Goal: Task Accomplishment & Management: Use online tool/utility

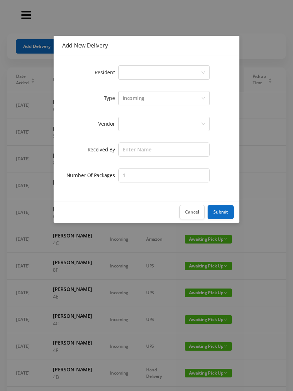
click at [130, 68] on div "Select a person" at bounding box center [161, 73] width 78 height 14
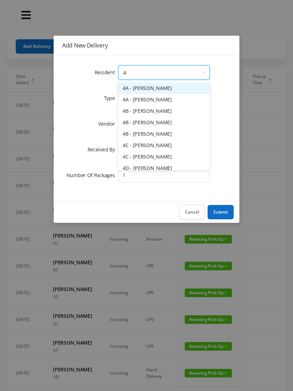
type input "4e"
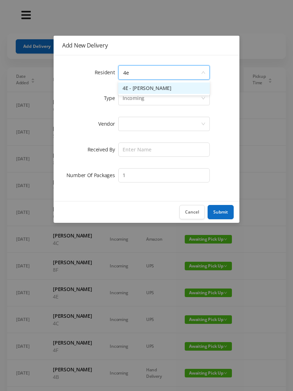
click at [174, 90] on li "4E - [PERSON_NAME]" at bounding box center [163, 87] width 91 height 11
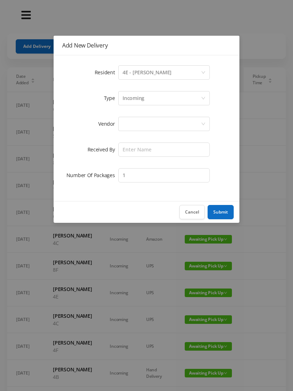
click at [174, 121] on div at bounding box center [161, 124] width 78 height 14
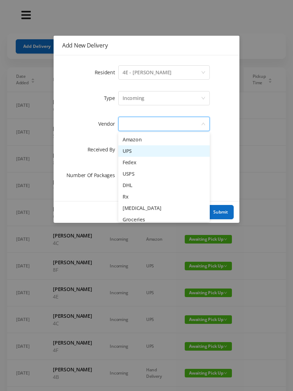
click at [137, 152] on li "UPS" at bounding box center [163, 150] width 91 height 11
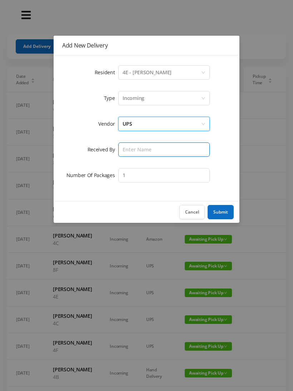
click at [156, 151] on input "text" at bounding box center [163, 149] width 91 height 14
type input "Bessa"
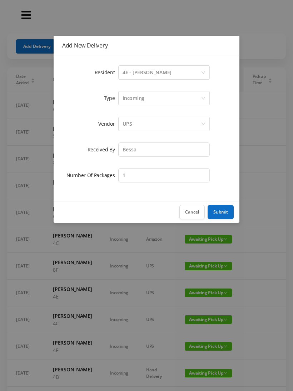
click at [169, 96] on div "Incoming" at bounding box center [161, 98] width 78 height 14
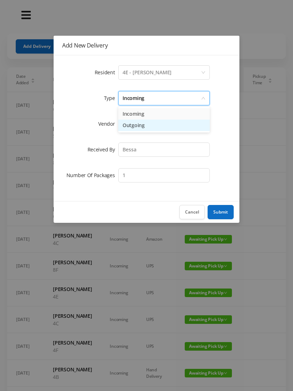
click at [150, 126] on li "Outgoing" at bounding box center [163, 125] width 91 height 11
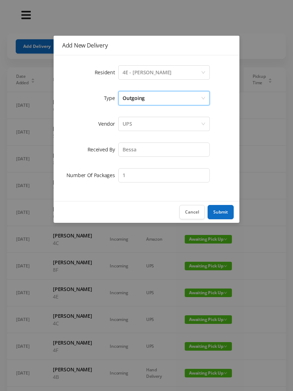
click at [227, 212] on button "Submit" at bounding box center [220, 212] width 26 height 14
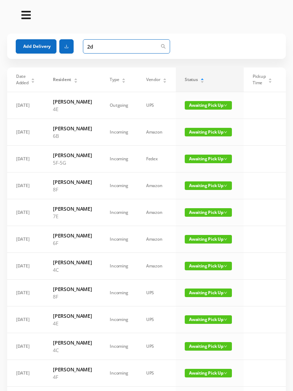
click at [110, 47] on input "2d" at bounding box center [126, 46] width 87 height 14
type input "2"
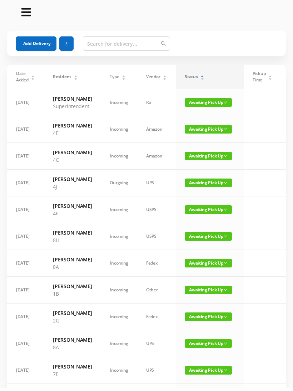
click at [215, 107] on span "Awaiting Pick Up" at bounding box center [208, 105] width 47 height 9
click at [207, 133] on link "Picked Up" at bounding box center [208, 131] width 46 height 11
click at [201, 107] on span "Awaiting Pick Up" at bounding box center [208, 102] width 47 height 9
click at [195, 134] on link "Picked Up" at bounding box center [198, 131] width 46 height 11
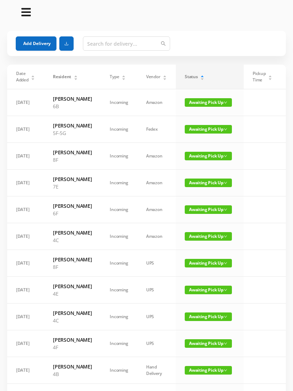
click at [203, 102] on span "Awaiting Pick Up" at bounding box center [208, 102] width 47 height 9
click at [199, 127] on link "Picked Up" at bounding box center [198, 127] width 46 height 11
click at [210, 107] on span "Awaiting Pick Up" at bounding box center [208, 102] width 47 height 9
click at [195, 133] on link "Picked Up" at bounding box center [198, 131] width 46 height 11
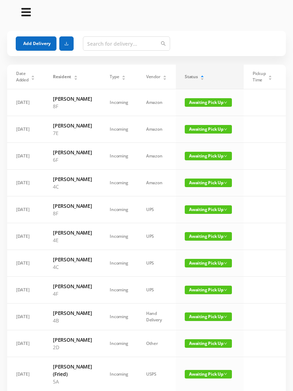
click at [195, 160] on span "Awaiting Pick Up" at bounding box center [208, 156] width 47 height 9
click at [189, 193] on link "Picked Up" at bounding box center [198, 196] width 46 height 11
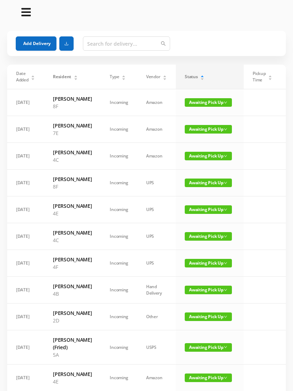
click at [197, 160] on span "Awaiting Pick Up" at bounding box center [208, 156] width 47 height 9
click at [189, 201] on link "Picked Up" at bounding box center [198, 199] width 46 height 11
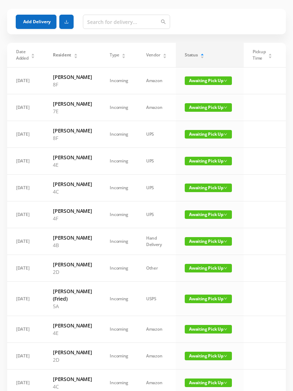
scroll to position [27, 0]
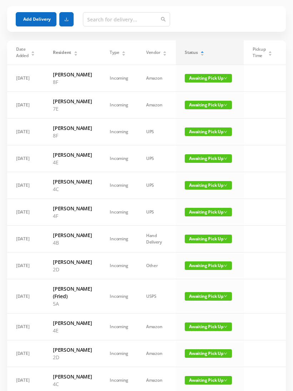
click at [195, 190] on span "Awaiting Pick Up" at bounding box center [208, 185] width 47 height 9
click at [192, 247] on link "Picked Up" at bounding box center [198, 244] width 46 height 11
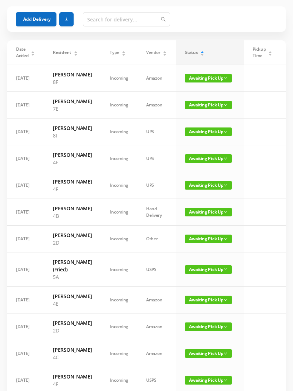
click at [205, 190] on span "Awaiting Pick Up" at bounding box center [208, 185] width 47 height 9
click at [194, 242] on link "Picked Up" at bounding box center [198, 244] width 46 height 11
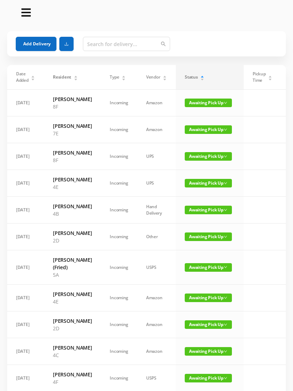
scroll to position [0, 0]
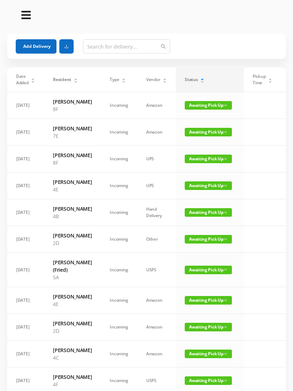
click at [207, 190] on span "Awaiting Pick Up" at bounding box center [208, 185] width 47 height 9
click at [196, 237] on link "Picked Up" at bounding box center [198, 236] width 46 height 11
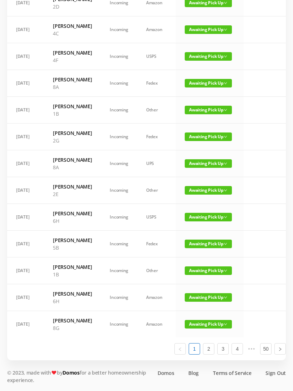
scroll to position [427, 0]
click at [211, 354] on link "2" at bounding box center [208, 349] width 11 height 11
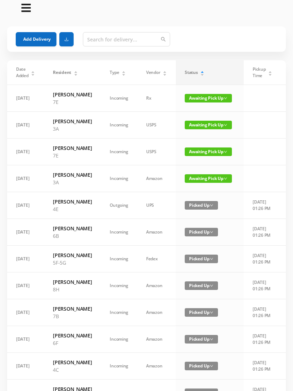
scroll to position [7, 0]
click at [206, 205] on span "Picked Up" at bounding box center [201, 205] width 33 height 9
click at [215, 217] on link "Awaiting Pick Up" at bounding box center [208, 218] width 46 height 11
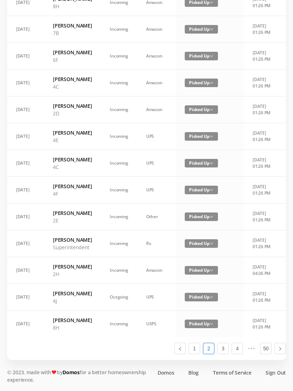
scroll to position [322, 0]
click at [197, 354] on link "1" at bounding box center [194, 349] width 11 height 11
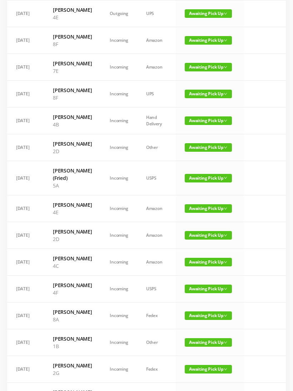
scroll to position [92, 0]
click at [196, 152] on span "Awaiting Pick Up" at bounding box center [208, 147] width 47 height 9
click at [194, 206] on link "Picked Up" at bounding box center [198, 206] width 46 height 11
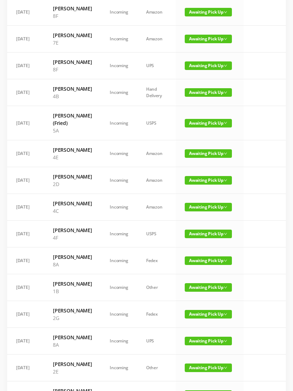
scroll to position [121, 0]
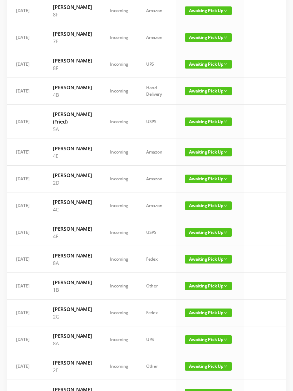
click at [201, 183] on span "Awaiting Pick Up" at bounding box center [208, 179] width 47 height 9
click at [197, 251] on link "Picked Up" at bounding box center [198, 252] width 46 height 11
click at [199, 183] on span "Awaiting Pick Up" at bounding box center [208, 179] width 47 height 9
click at [195, 252] on link "Picked Up" at bounding box center [197, 252] width 46 height 11
click at [200, 156] on span "Awaiting Pick Up" at bounding box center [208, 152] width 47 height 9
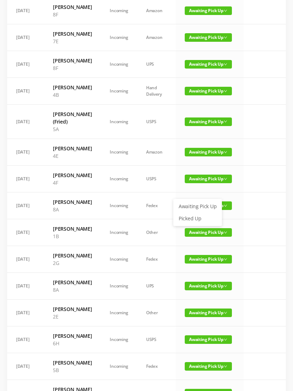
click at [192, 218] on link "Picked Up" at bounding box center [197, 218] width 46 height 11
click at [204, 156] on span "Awaiting Pick Up" at bounding box center [208, 152] width 47 height 9
click at [195, 220] on link "Picked Up" at bounding box center [197, 218] width 46 height 11
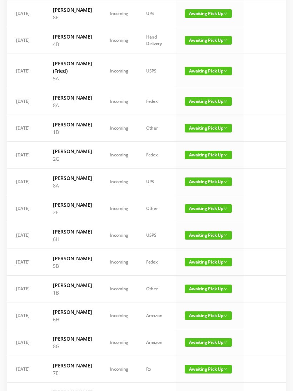
scroll to position [173, 0]
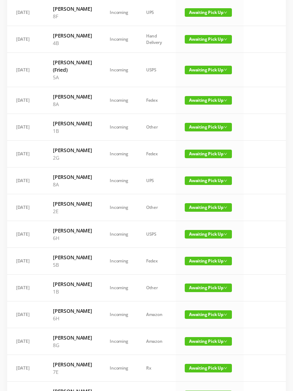
click at [191, 212] on span "Awaiting Pick Up" at bounding box center [208, 207] width 47 height 9
click at [190, 301] on link "Picked Up" at bounding box center [197, 303] width 46 height 11
click at [191, 212] on span "Awaiting Pick Up" at bounding box center [208, 207] width 47 height 9
click at [192, 302] on link "Picked Up" at bounding box center [197, 303] width 46 height 11
click at [196, 239] on span "Awaiting Pick Up" at bounding box center [208, 234] width 47 height 9
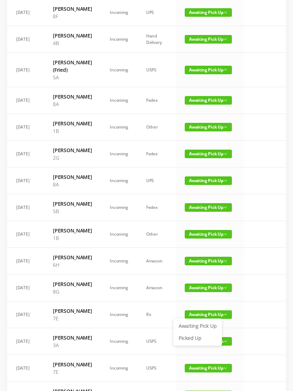
click at [195, 340] on link "Picked Up" at bounding box center [197, 337] width 46 height 11
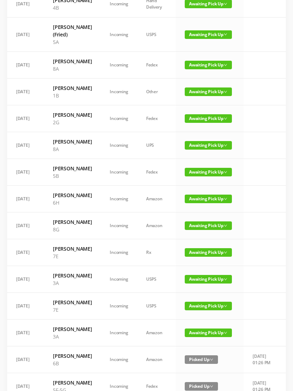
scroll to position [209, 0]
click at [201, 203] on span "Awaiting Pick Up" at bounding box center [208, 199] width 47 height 9
click at [194, 302] on link "Picked Up" at bounding box center [197, 302] width 46 height 11
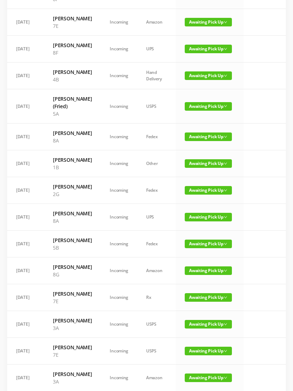
scroll to position [136, 0]
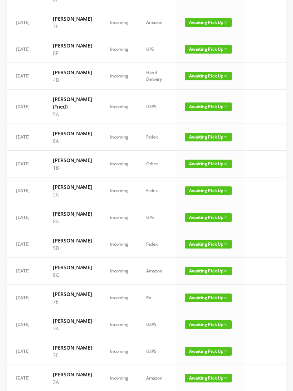
click at [203, 168] on span "Awaiting Pick Up" at bounding box center [208, 164] width 47 height 9
click at [198, 237] on link "Picked Up" at bounding box center [197, 237] width 46 height 11
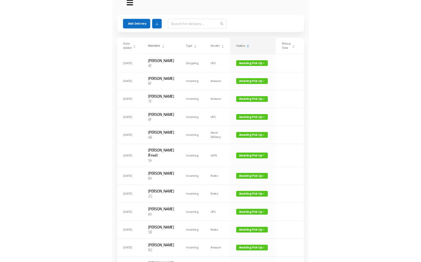
scroll to position [0, 0]
